Goal: Task Accomplishment & Management: Manage account settings

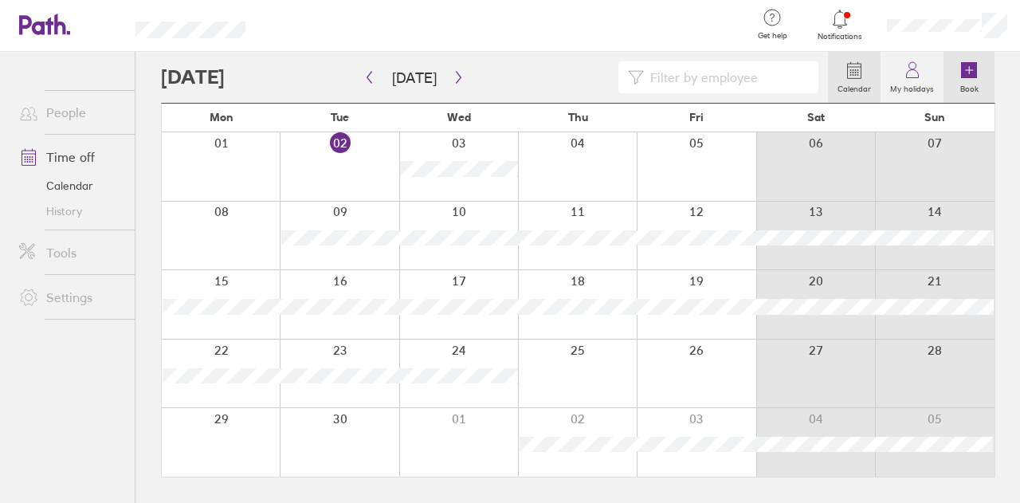
click at [964, 67] on icon at bounding box center [969, 70] width 16 height 16
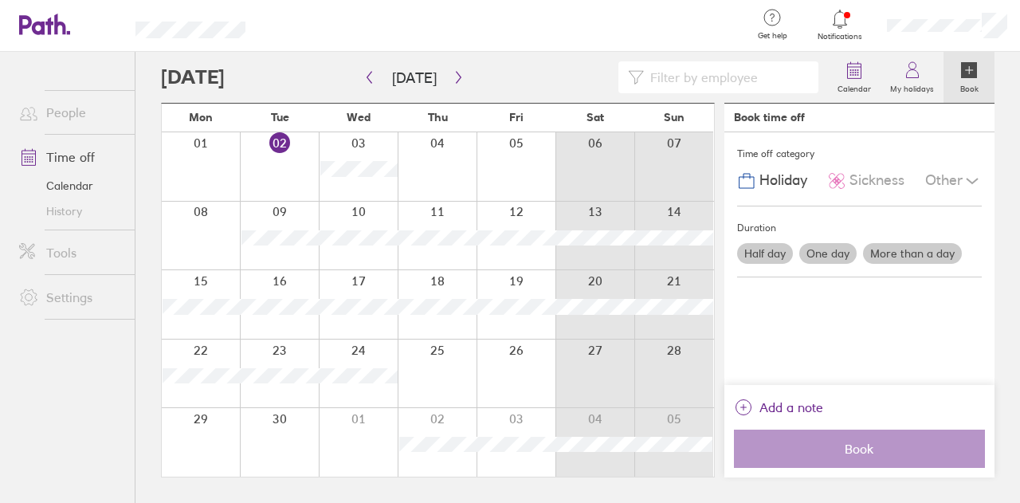
click at [812, 250] on label "One day" at bounding box center [828, 253] width 57 height 21
click at [0, 0] on input "One day" at bounding box center [0, 0] width 0 height 0
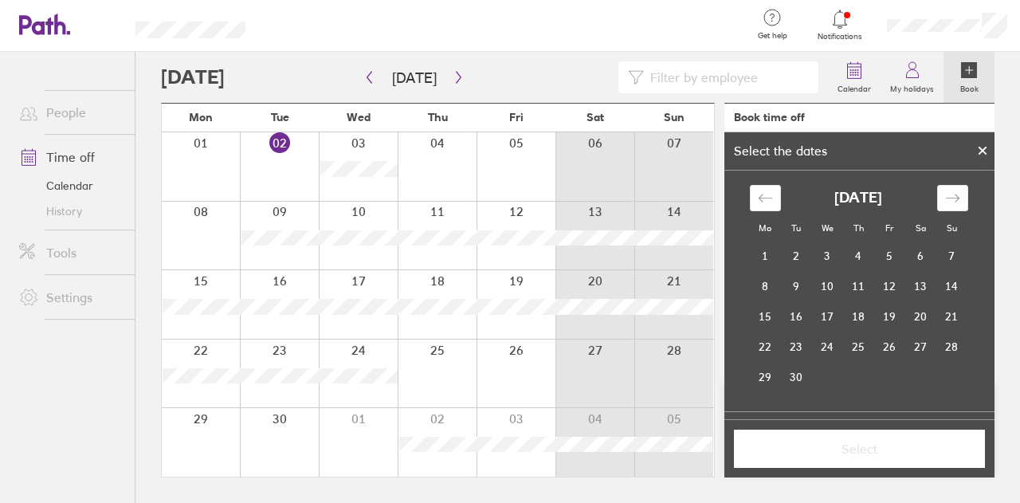
click at [981, 151] on icon at bounding box center [983, 150] width 6 height 6
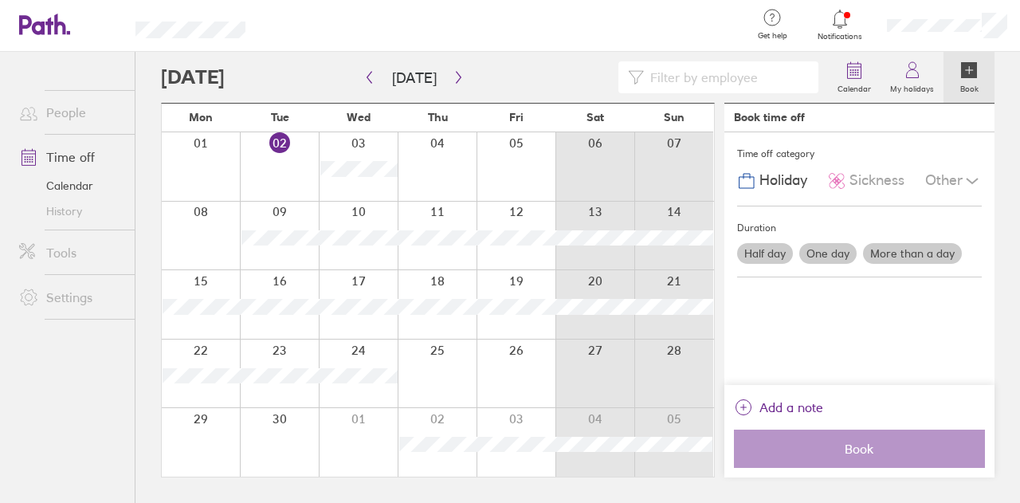
click at [917, 251] on label "More than a day" at bounding box center [912, 253] width 99 height 21
click at [0, 0] on input "More than a day" at bounding box center [0, 0] width 0 height 0
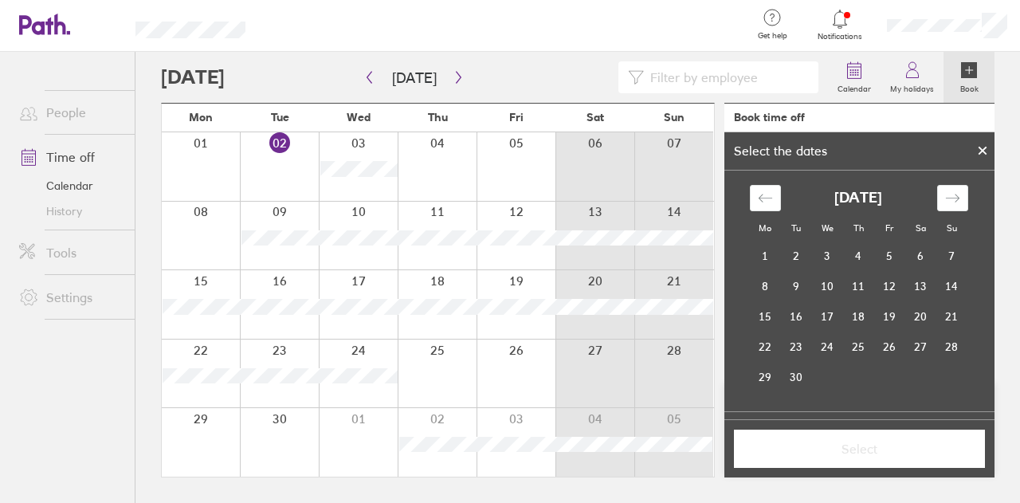
click at [986, 146] on icon at bounding box center [982, 151] width 11 height 10
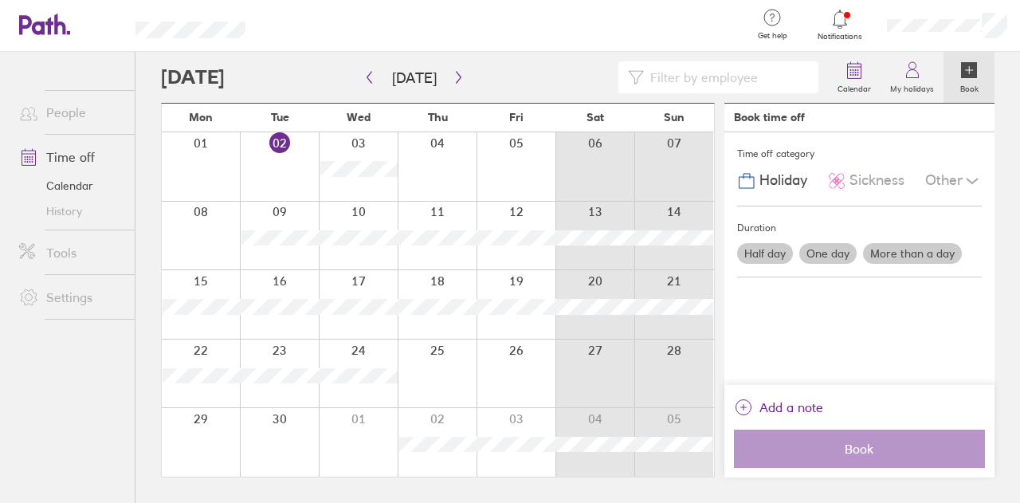
click at [972, 175] on icon at bounding box center [972, 180] width 19 height 19
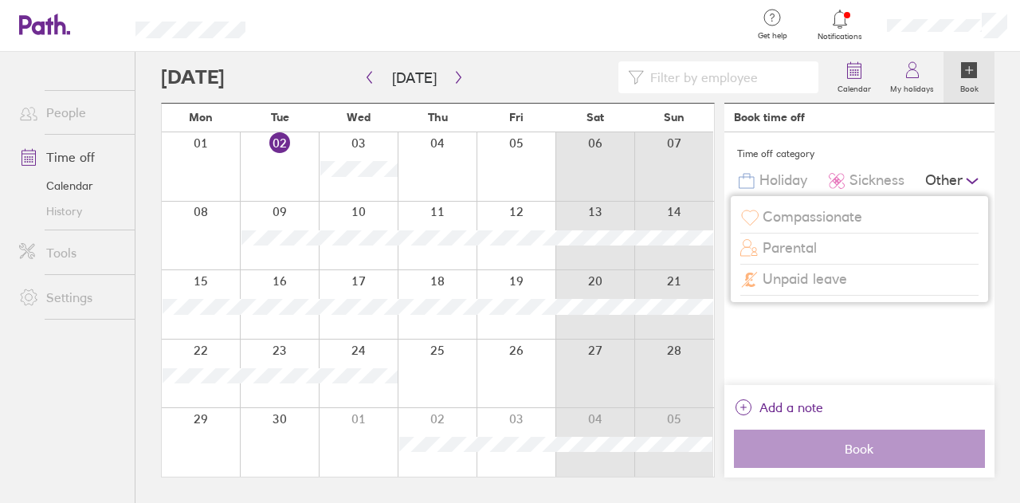
click at [890, 151] on div "Time off category" at bounding box center [859, 154] width 245 height 24
